Goal: Check status: Check status

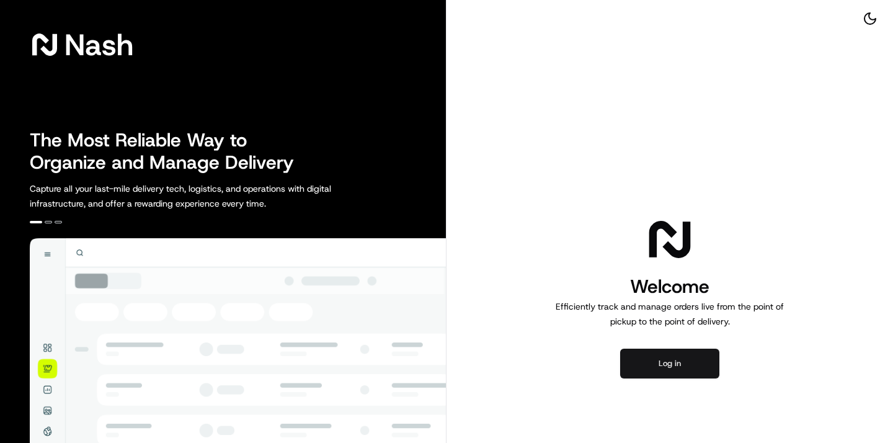
click at [697, 362] on button "Log in" at bounding box center [669, 363] width 99 height 30
